Goal: Task Accomplishment & Management: Manage account settings

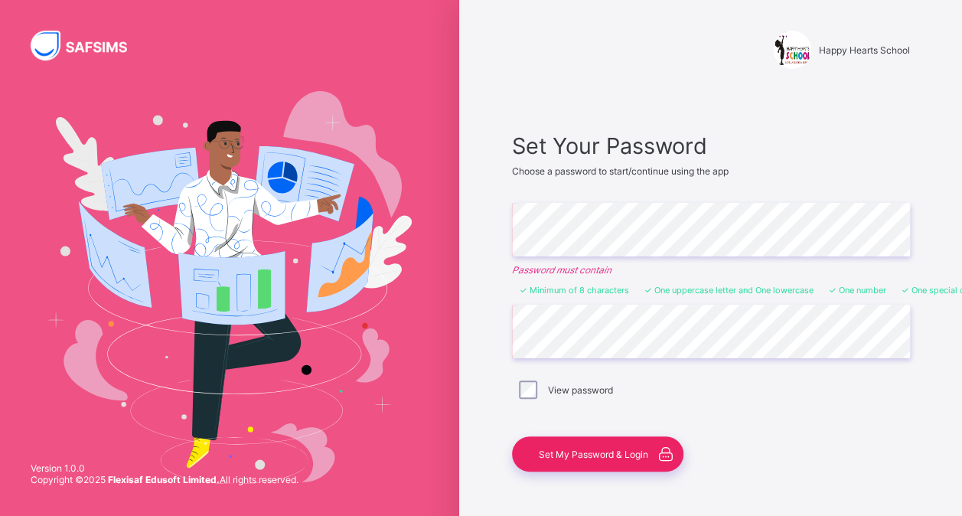
click at [595, 455] on span "Set My Password & Login" at bounding box center [593, 453] width 109 height 11
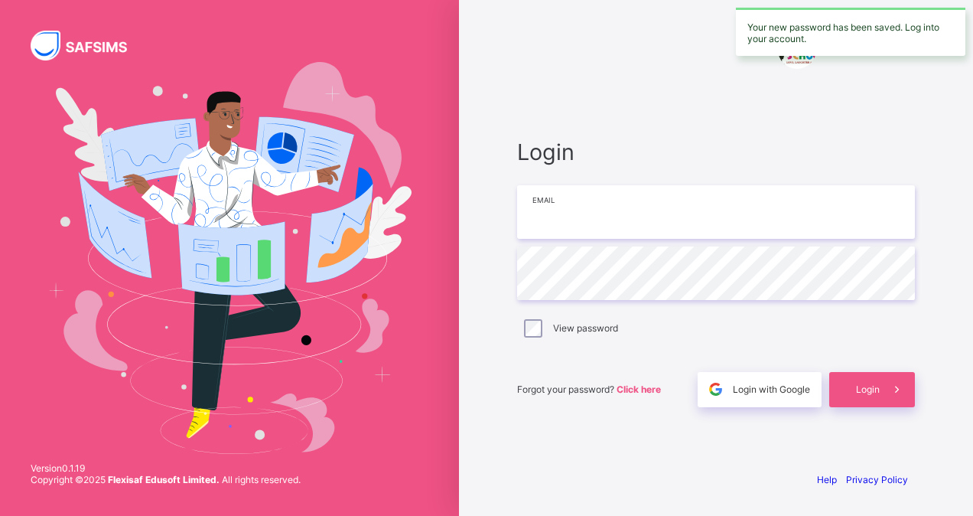
type input "**********"
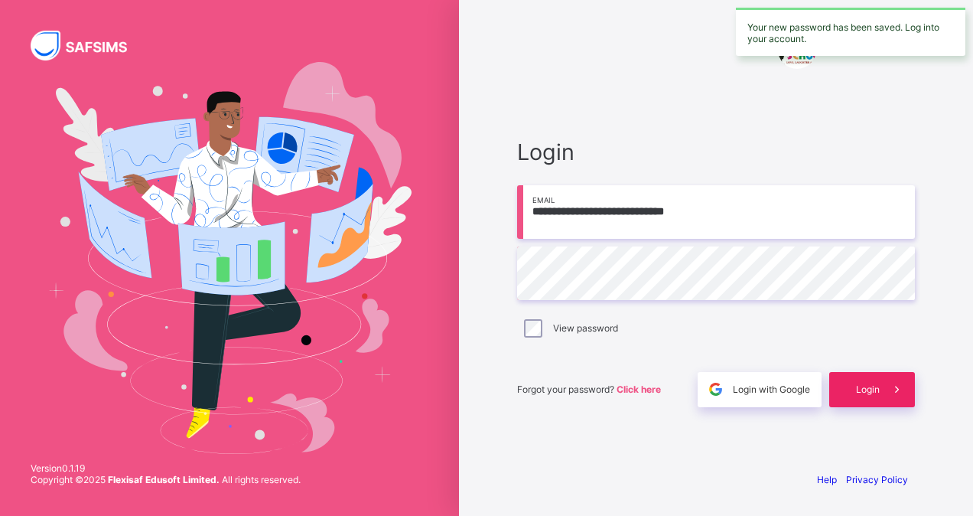
click at [872, 391] on span "Login" at bounding box center [868, 388] width 24 height 11
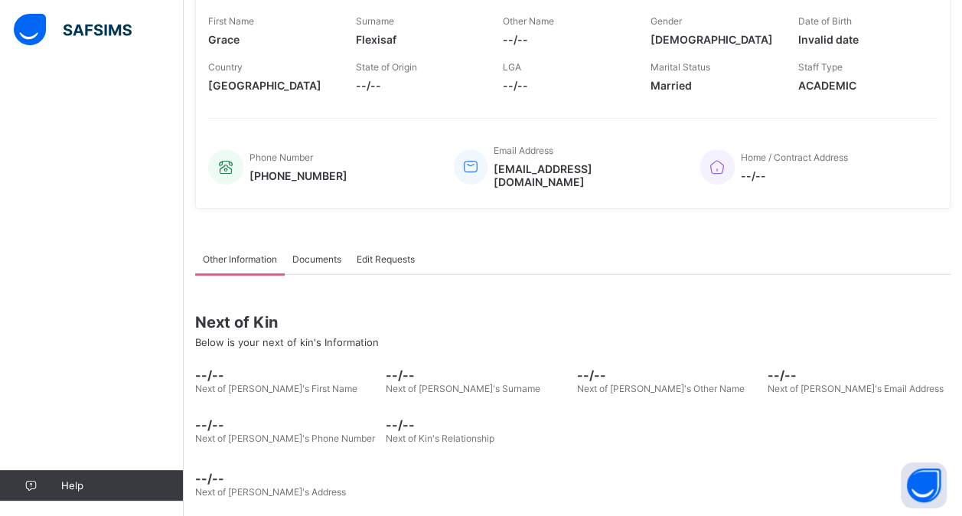
scroll to position [242, 0]
click at [321, 253] on span "Documents" at bounding box center [316, 258] width 49 height 11
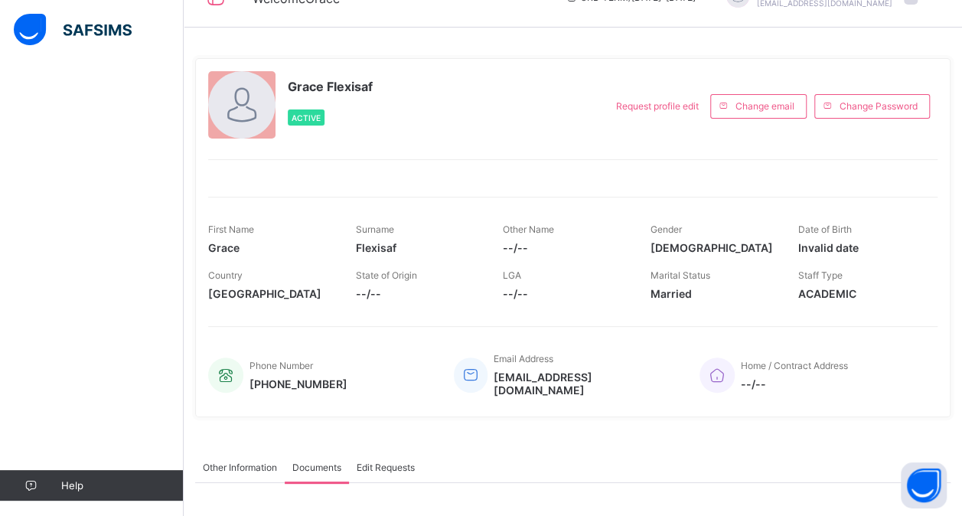
scroll to position [0, 0]
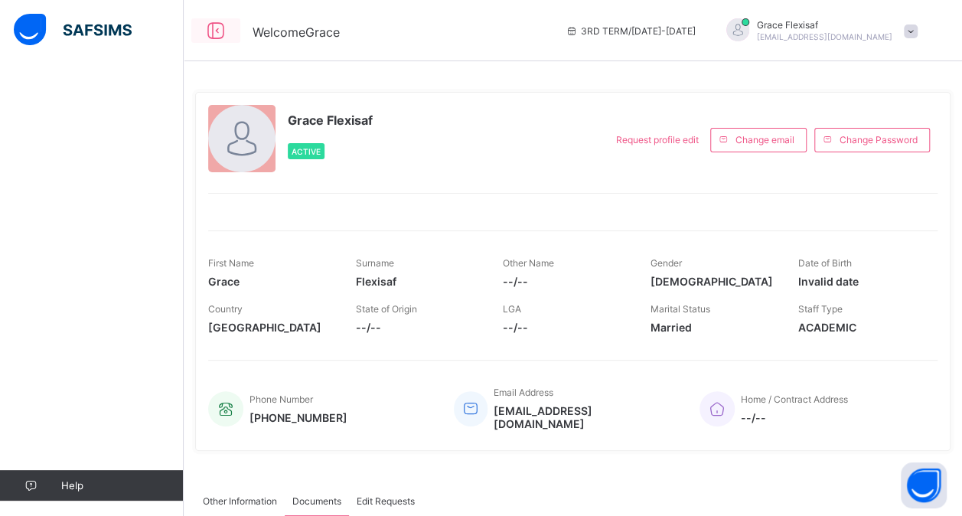
click at [216, 29] on icon at bounding box center [216, 31] width 26 height 22
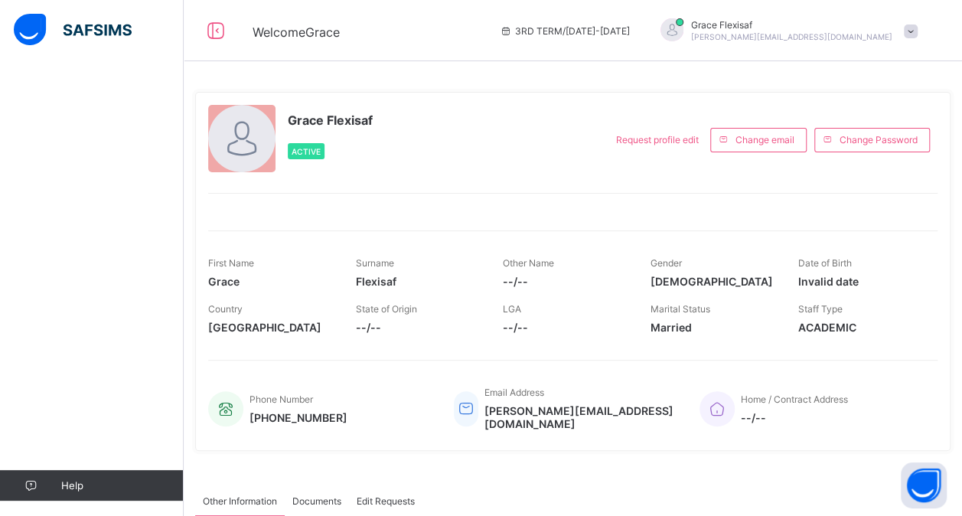
click at [918, 29] on span at bounding box center [911, 31] width 14 height 14
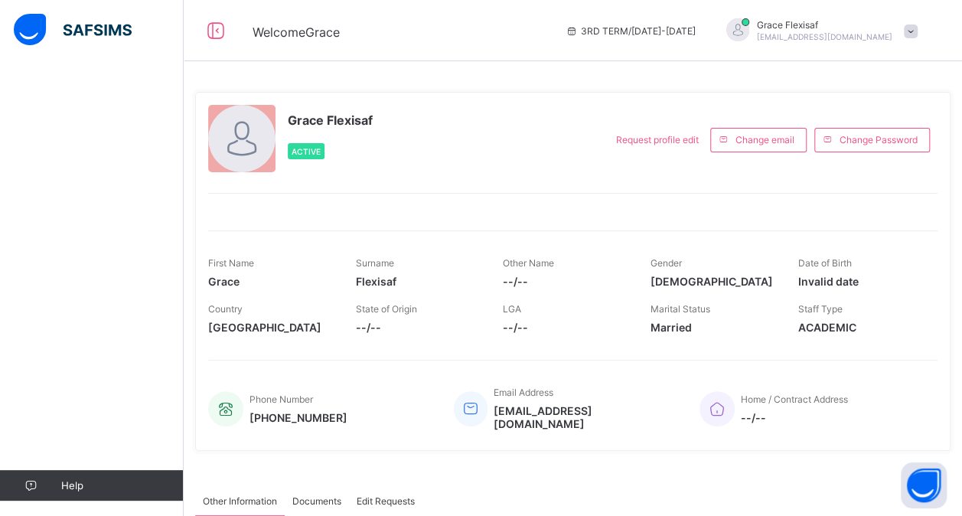
click at [75, 47] on div at bounding box center [91, 30] width 184 height 61
click at [918, 32] on span at bounding box center [911, 31] width 14 height 14
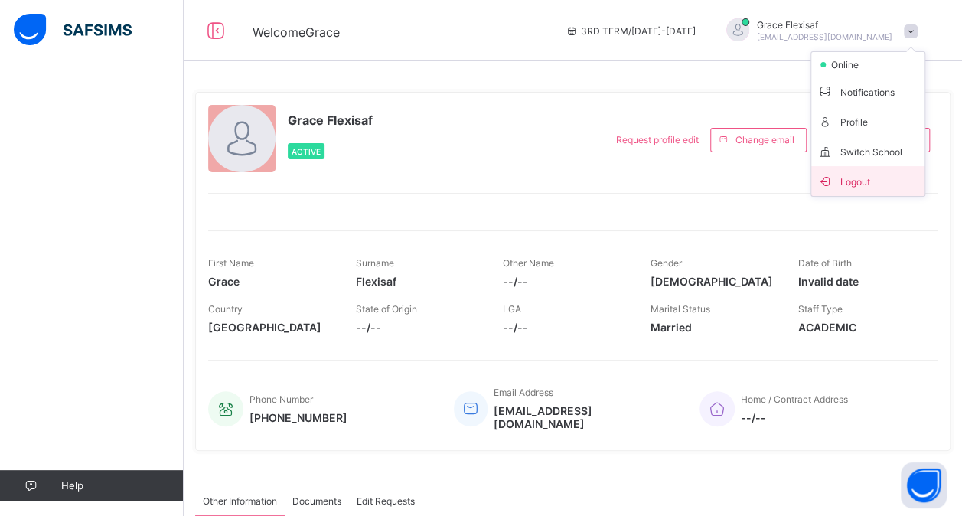
click at [833, 178] on icon at bounding box center [824, 180] width 15 height 13
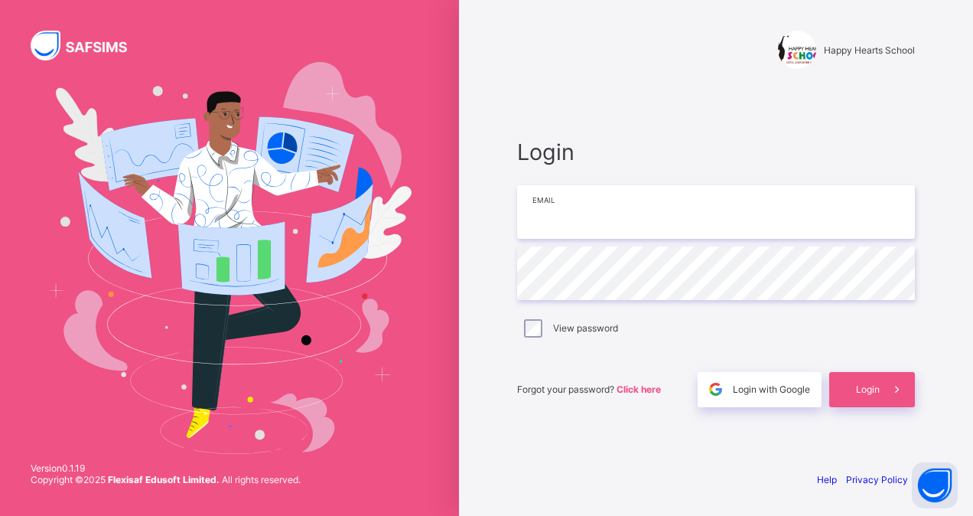
type input "**********"
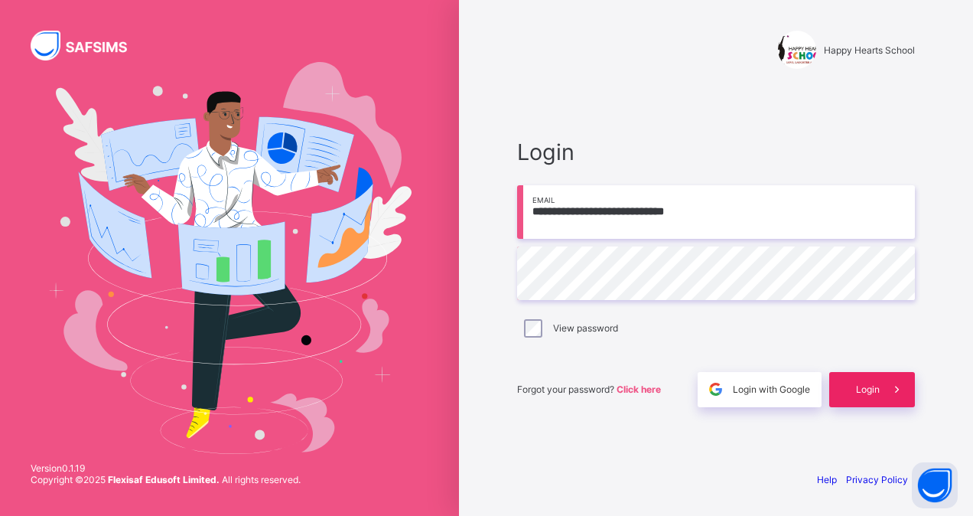
click at [880, 389] on span at bounding box center [897, 389] width 35 height 35
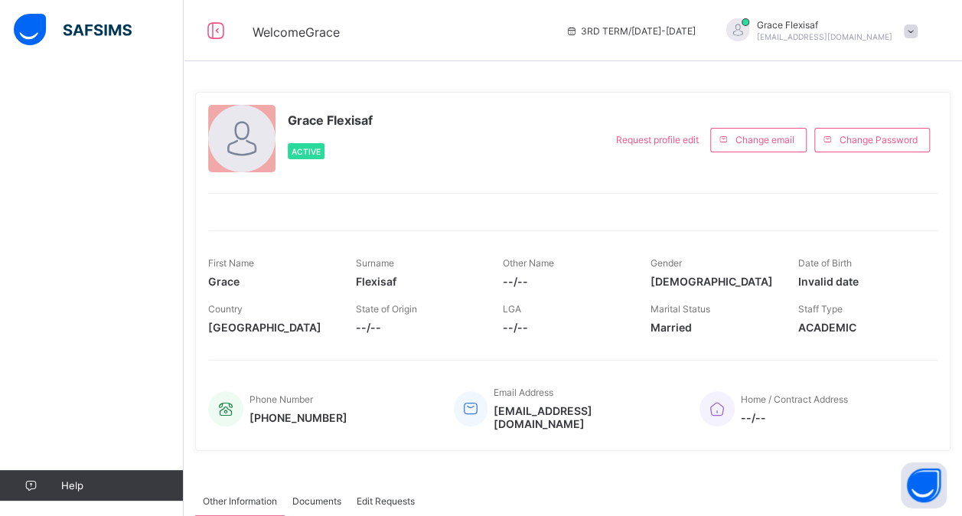
scroll to position [3, 0]
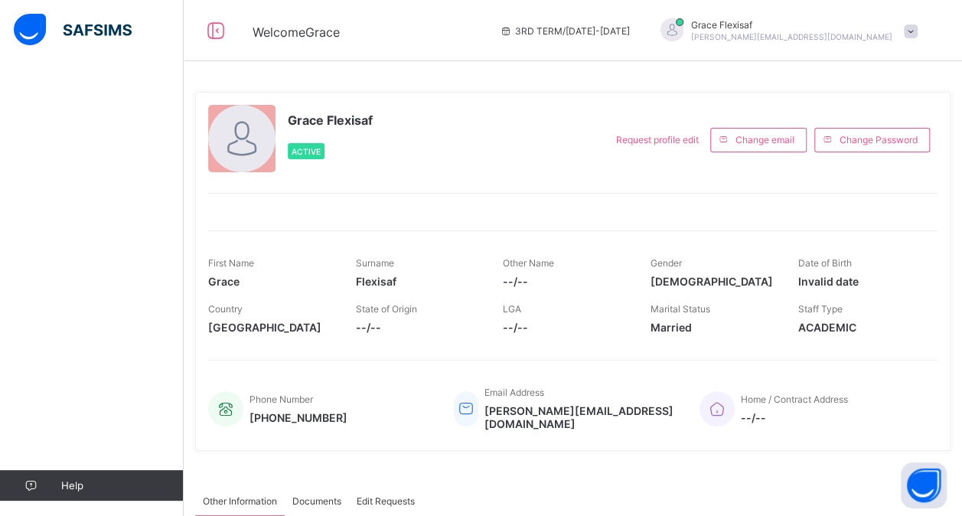
click at [918, 26] on span at bounding box center [911, 31] width 14 height 14
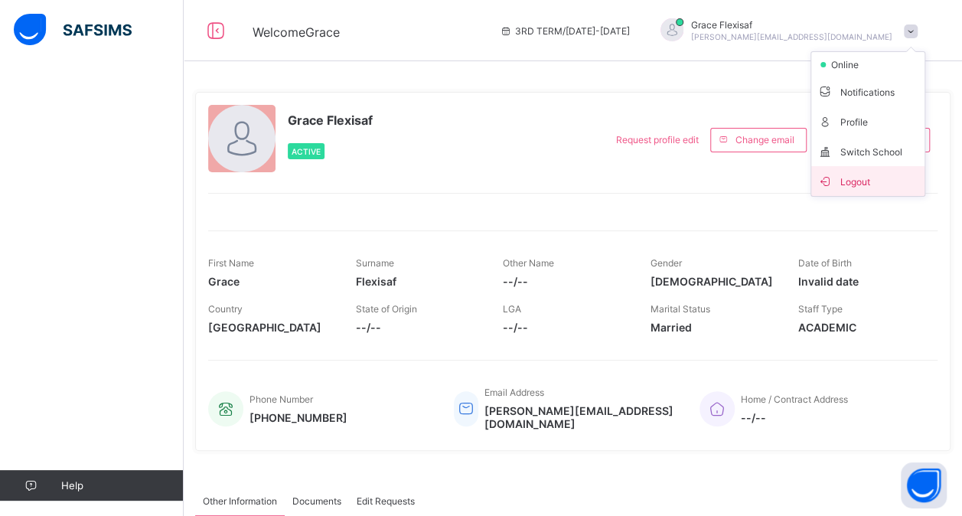
click at [872, 176] on span "Logout" at bounding box center [867, 181] width 101 height 18
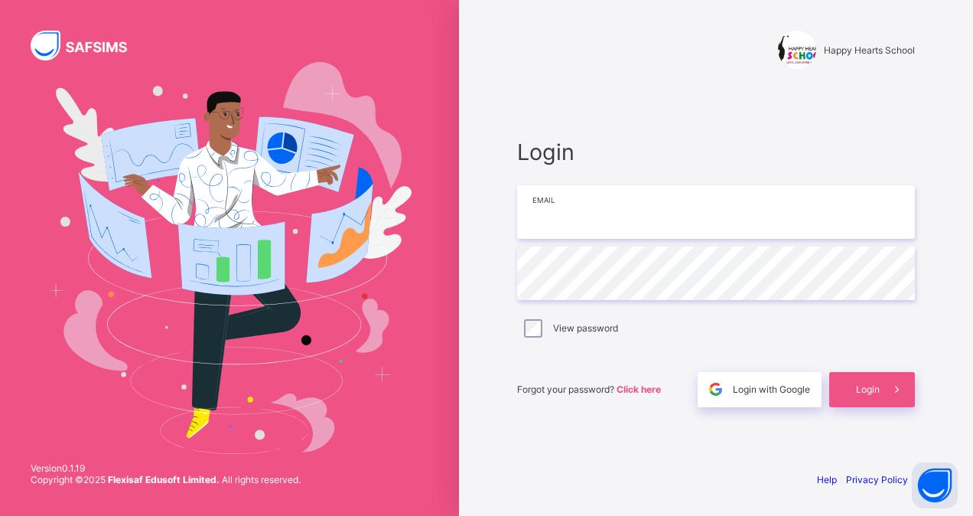
type input "**********"
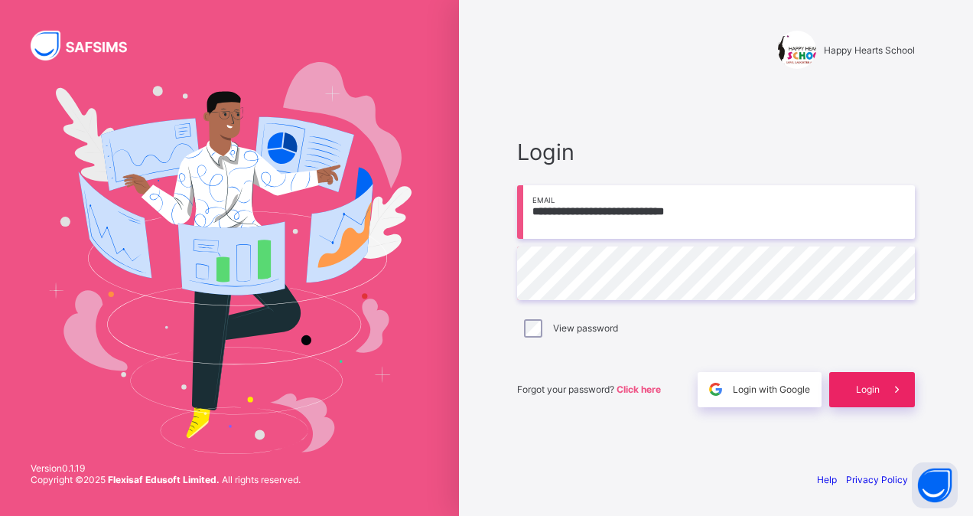
click at [877, 382] on div "Login" at bounding box center [873, 389] width 86 height 35
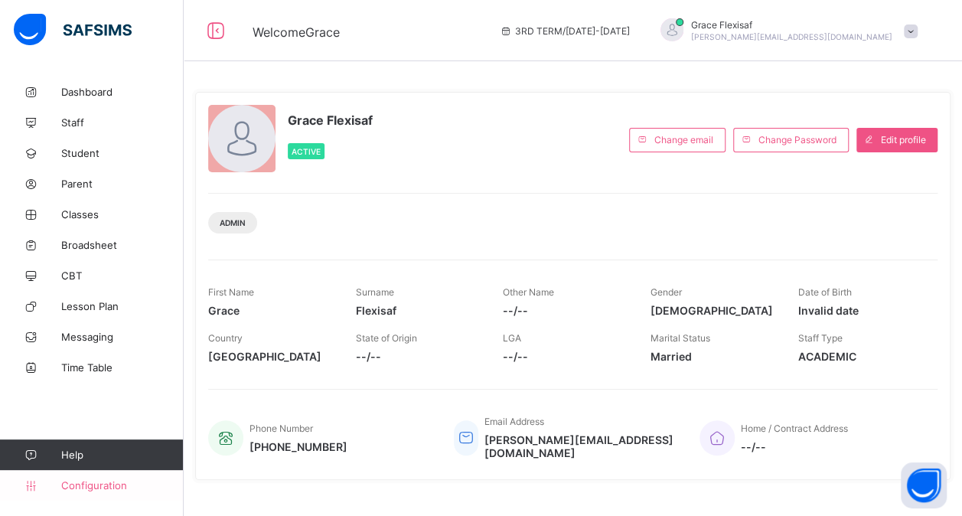
click at [126, 478] on link "Configuration" at bounding box center [91, 485] width 183 height 31
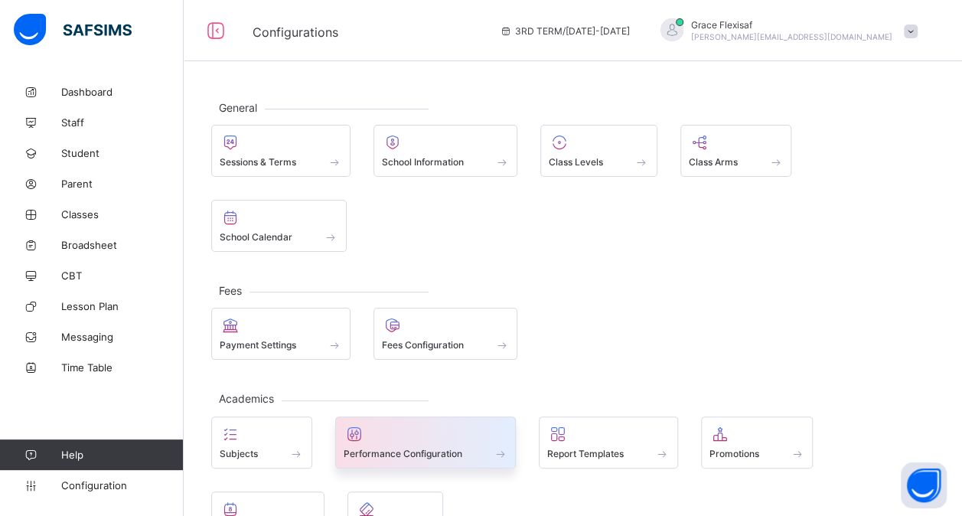
click at [425, 448] on span "Performance Configuration" at bounding box center [403, 453] width 119 height 11
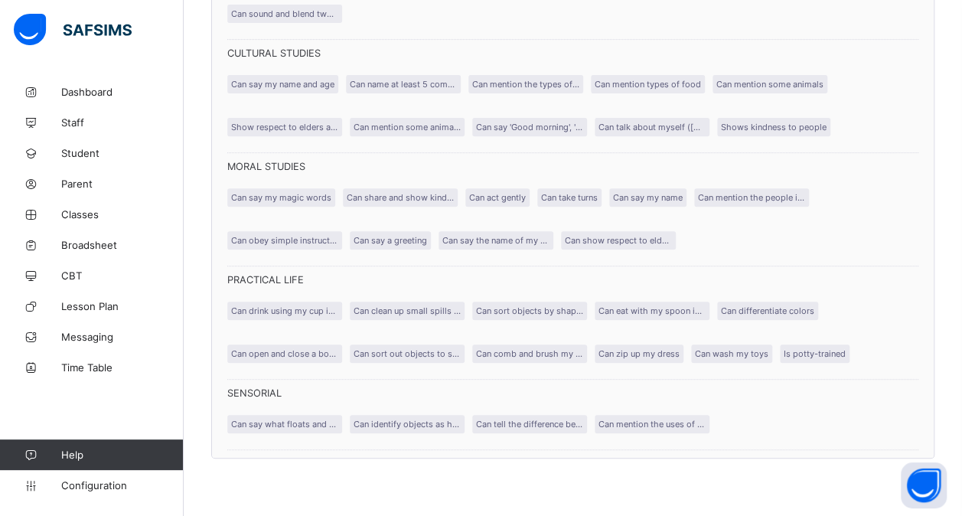
scroll to position [3128, 0]
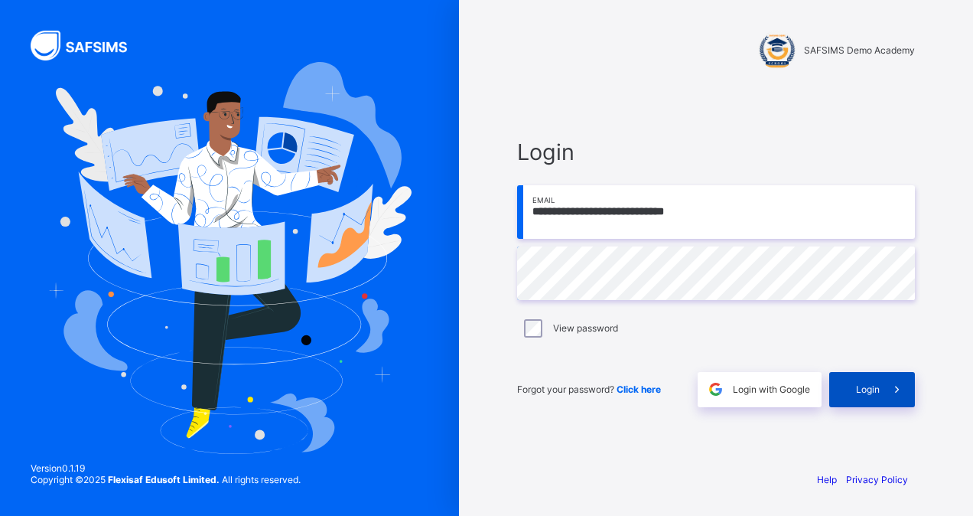
click at [876, 390] on span "Login" at bounding box center [868, 388] width 24 height 11
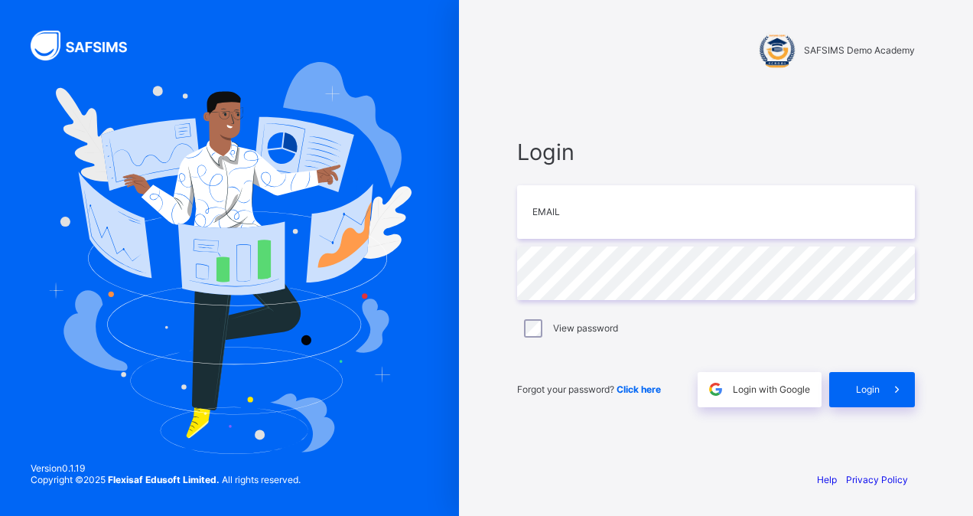
click at [830, 476] on link "Help" at bounding box center [827, 479] width 20 height 11
type input "**********"
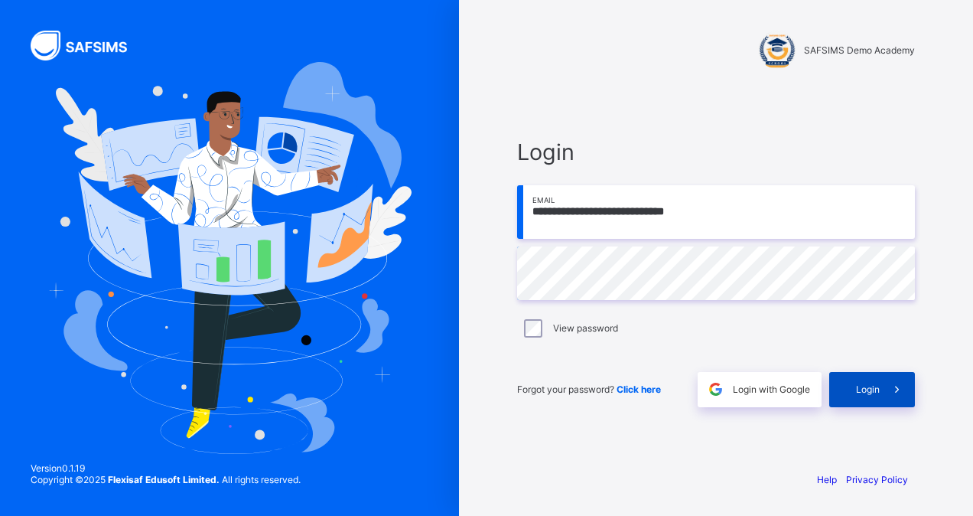
click at [869, 392] on span "Login" at bounding box center [868, 388] width 24 height 11
